Goal: Book appointment/travel/reservation

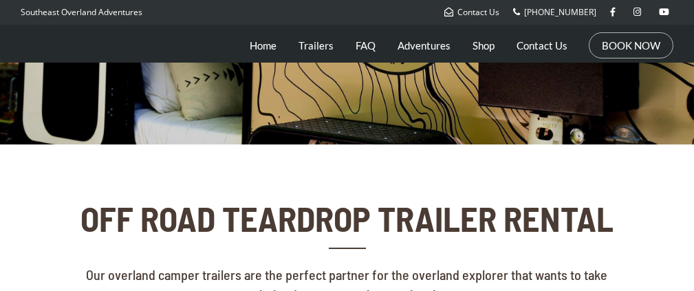
scroll to position [200, 0]
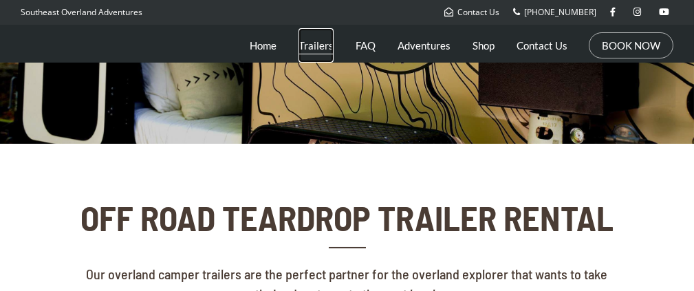
click at [308, 47] on link "Trailers" at bounding box center [316, 45] width 35 height 34
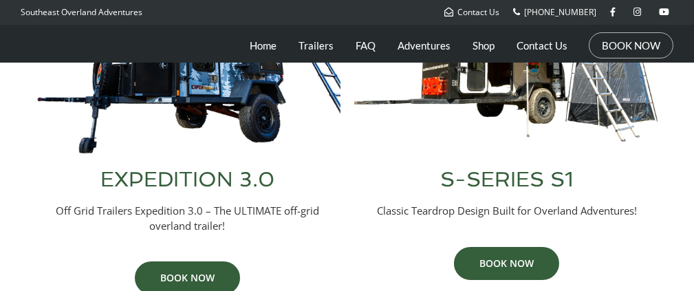
scroll to position [548, 0]
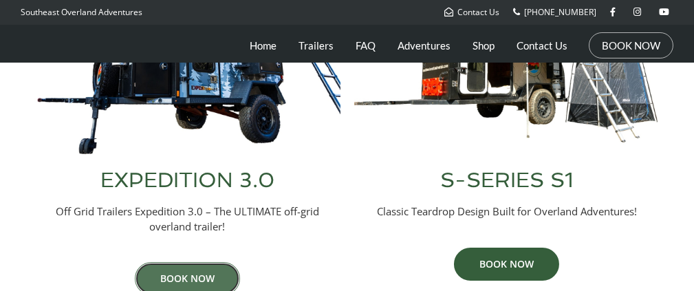
click at [200, 262] on link "BOOK NOW" at bounding box center [187, 278] width 105 height 33
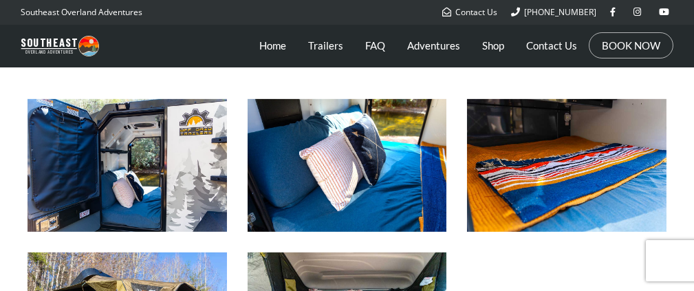
scroll to position [1201, 0]
